Goal: Register for event/course

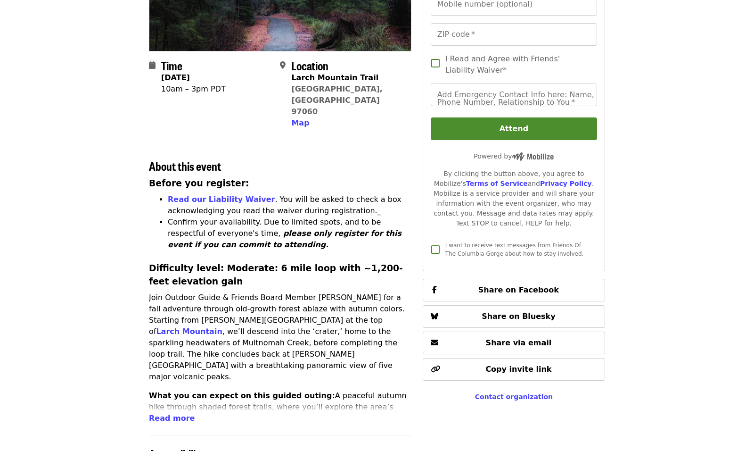
scroll to position [236, 0]
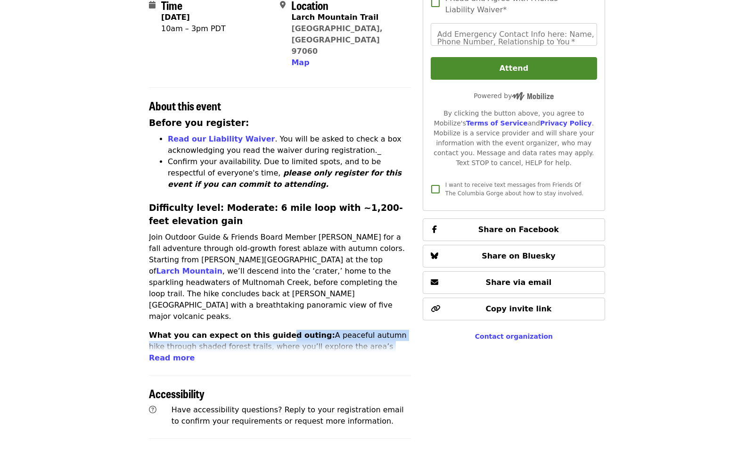
drag, startPoint x: 273, startPoint y: 287, endPoint x: 305, endPoint y: 320, distance: 46.0
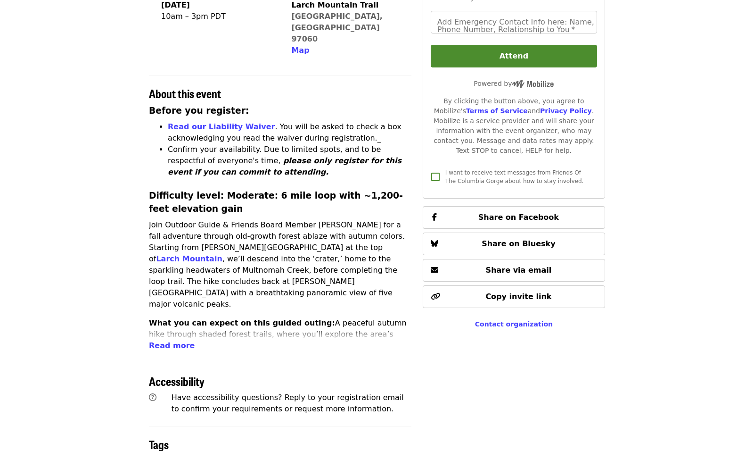
scroll to position [283, 0]
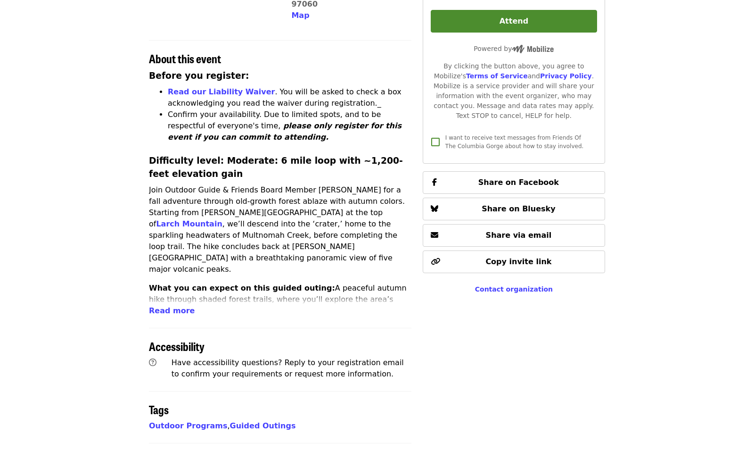
drag, startPoint x: 306, startPoint y: 240, endPoint x: 355, endPoint y: 262, distance: 53.6
click at [355, 282] on p "What you can expect on this guided outing: A peaceful autumn hike through shade…" at bounding box center [280, 299] width 263 height 34
drag, startPoint x: 355, startPoint y: 262, endPoint x: 351, endPoint y: 268, distance: 7.5
click at [355, 282] on p "What you can expect on this guided outing: A peaceful autumn hike through shade…" at bounding box center [280, 299] width 263 height 34
drag, startPoint x: 341, startPoint y: 242, endPoint x: 356, endPoint y: 267, distance: 28.5
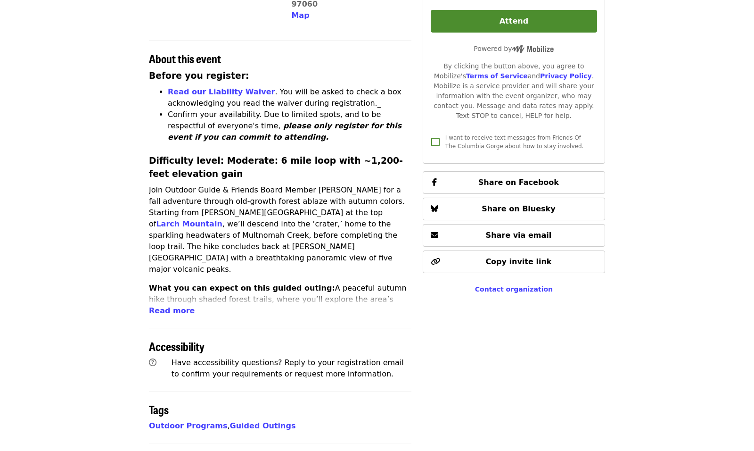
click at [356, 282] on p "What you can expect on this guided outing: A peaceful autumn hike through shade…" at bounding box center [280, 299] width 263 height 34
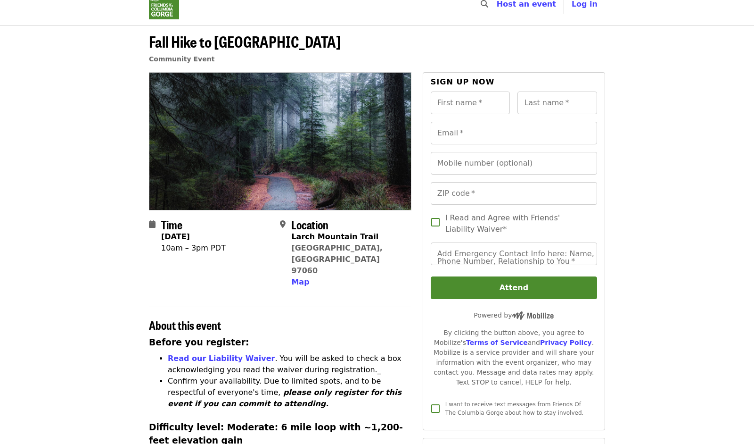
scroll to position [0, 0]
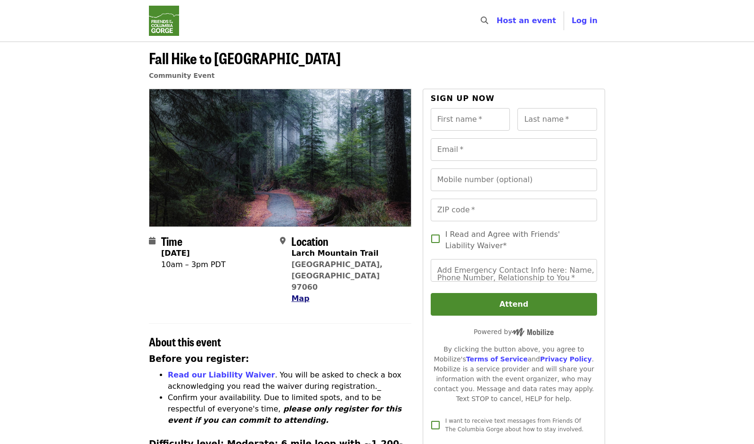
click at [303, 294] on span "Map" at bounding box center [300, 298] width 18 height 9
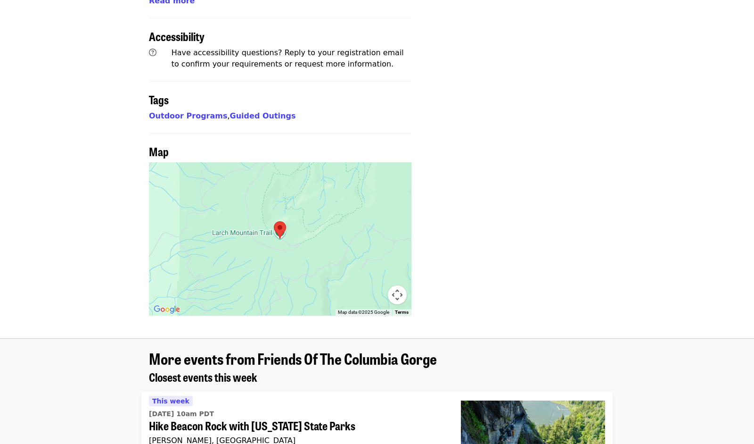
scroll to position [703, 0]
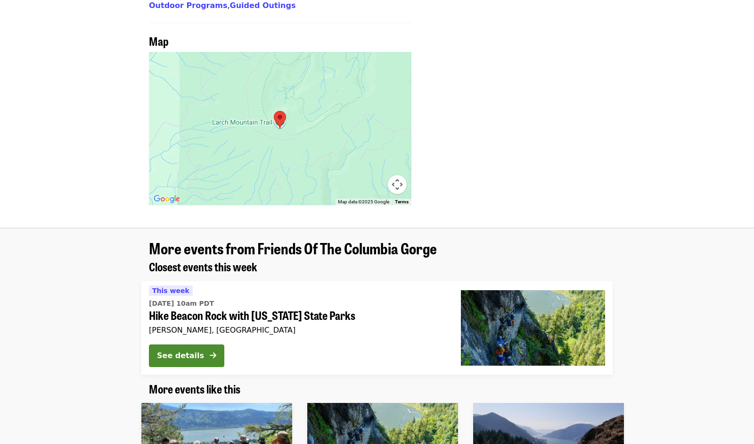
click at [396, 175] on button "Map camera controls" at bounding box center [397, 184] width 19 height 19
click at [373, 175] on button "Zoom out" at bounding box center [373, 184] width 19 height 19
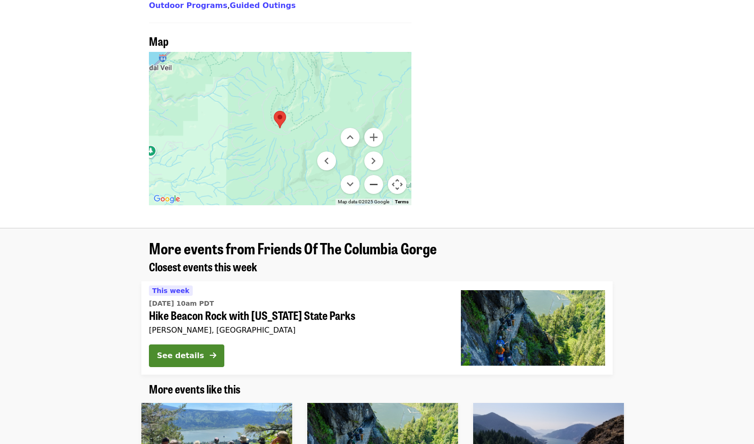
click at [373, 175] on button "Zoom out" at bounding box center [373, 184] width 19 height 19
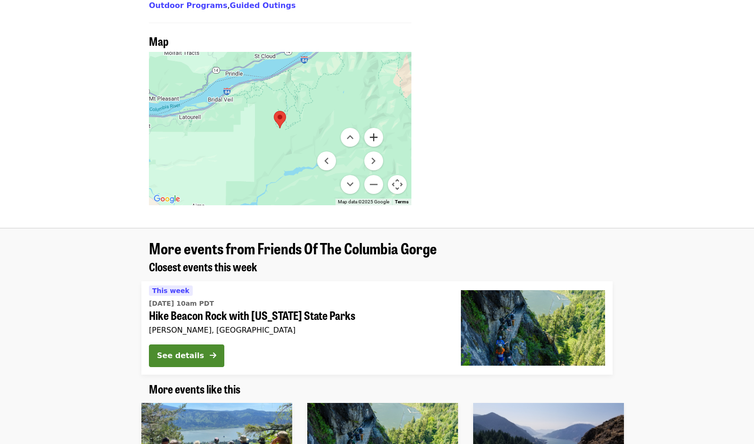
click at [373, 128] on button "Zoom in" at bounding box center [373, 137] width 19 height 19
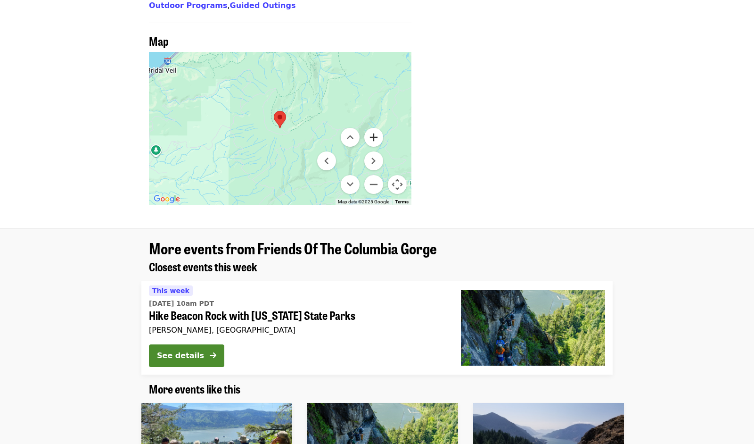
click at [373, 128] on button "Zoom in" at bounding box center [373, 137] width 19 height 19
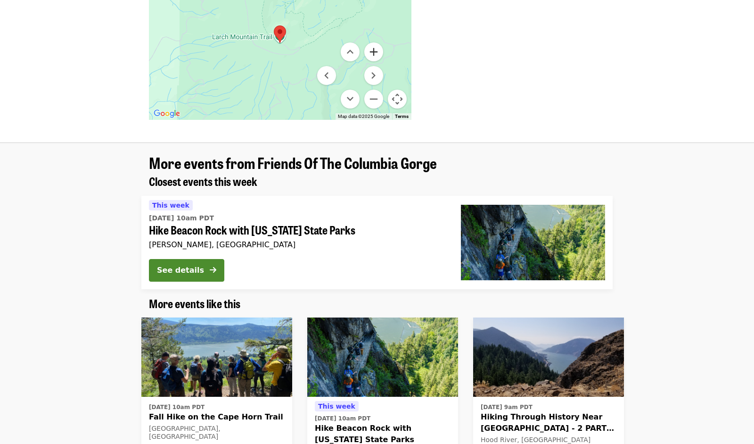
scroll to position [939, 0]
